Goal: Task Accomplishment & Management: Use online tool/utility

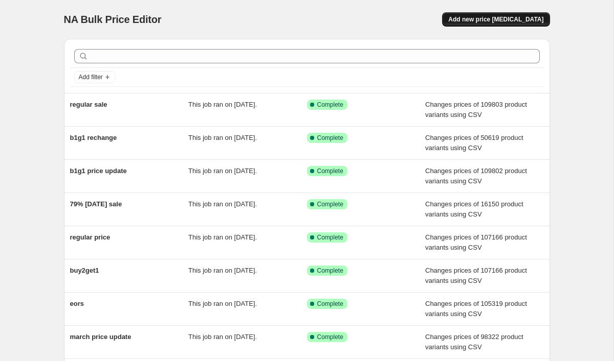
click at [492, 17] on span "Add new price [MEDICAL_DATA]" at bounding box center [495, 19] width 95 height 8
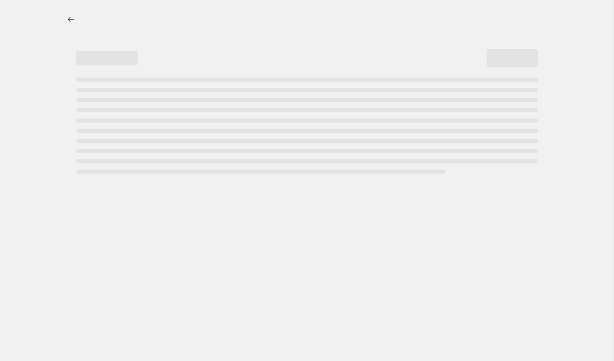
select select "percentage"
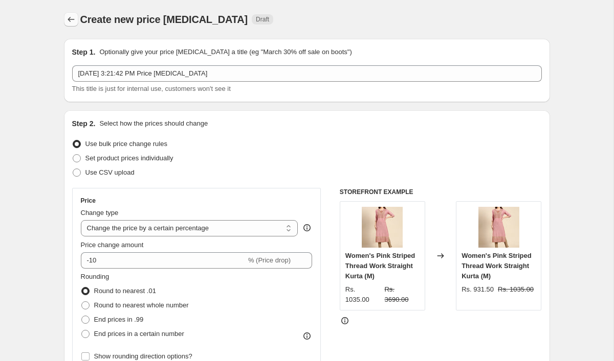
click at [72, 17] on icon "Price change jobs" at bounding box center [71, 19] width 10 height 10
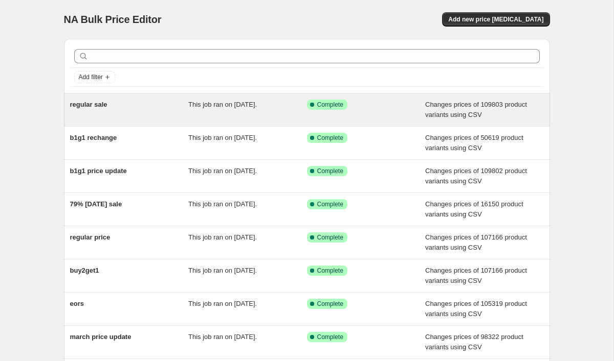
click at [120, 102] on div "regular sale" at bounding box center [129, 110] width 119 height 20
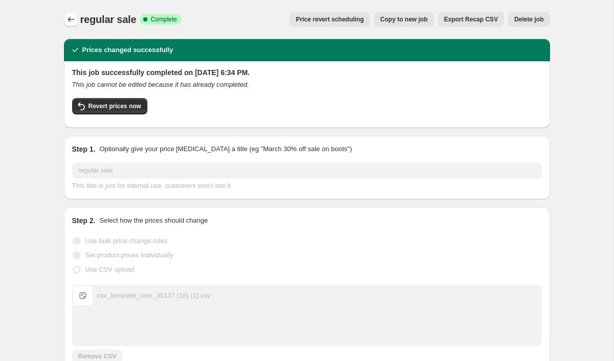
click at [73, 22] on icon "Price change jobs" at bounding box center [71, 19] width 10 height 10
